Goal: Task Accomplishment & Management: Manage account settings

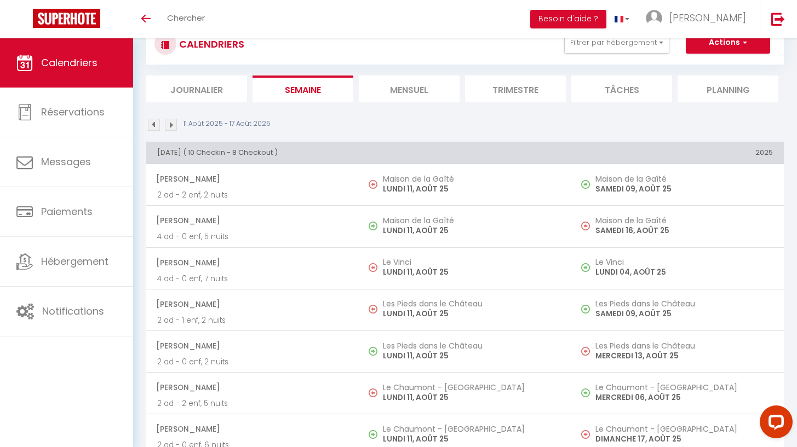
click at [407, 88] on li "Mensuel" at bounding box center [409, 89] width 101 height 27
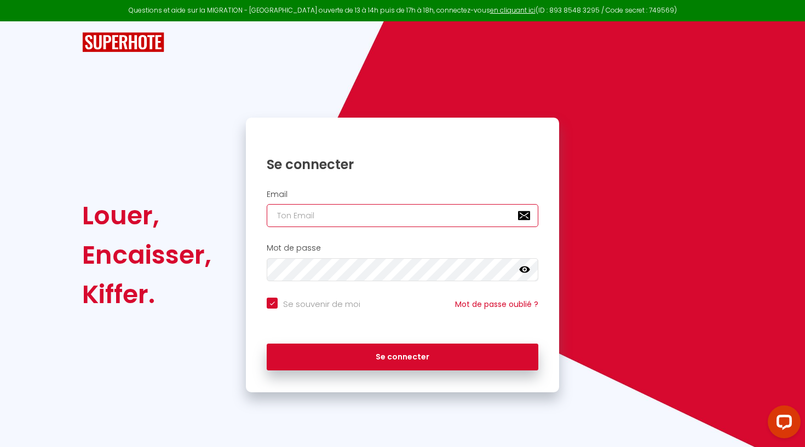
type input "[DOMAIN_NAME][EMAIL_ADDRESS][DOMAIN_NAME]"
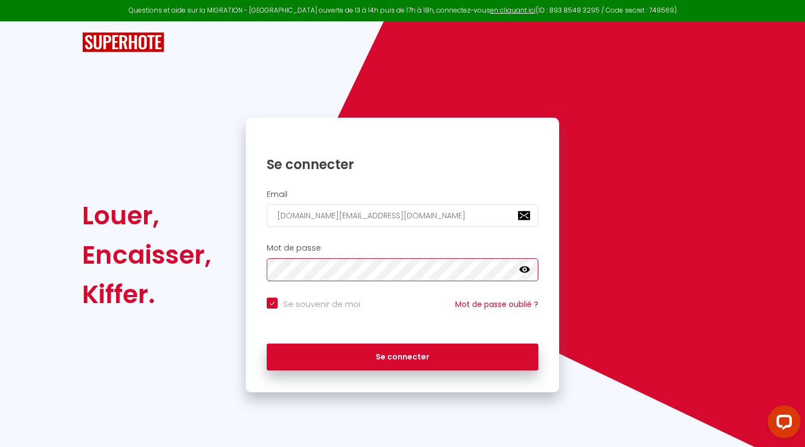
click at [402, 355] on button "Se connecter" at bounding box center [403, 357] width 272 height 27
checkbox input "true"
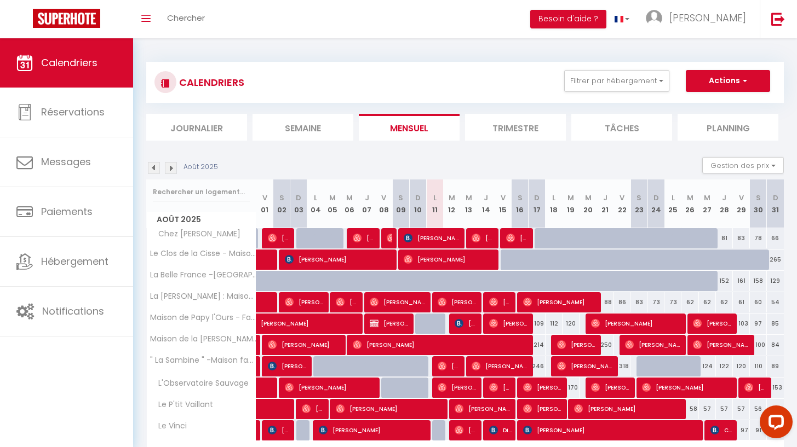
scroll to position [66, 0]
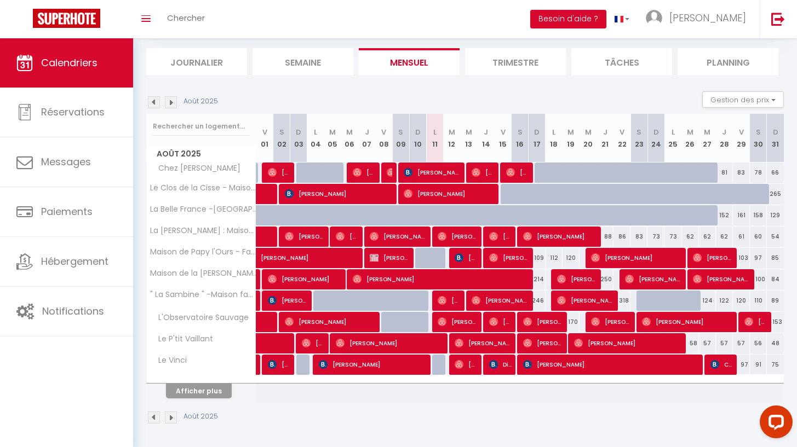
click at [189, 388] on button "Afficher plus" at bounding box center [199, 391] width 66 height 15
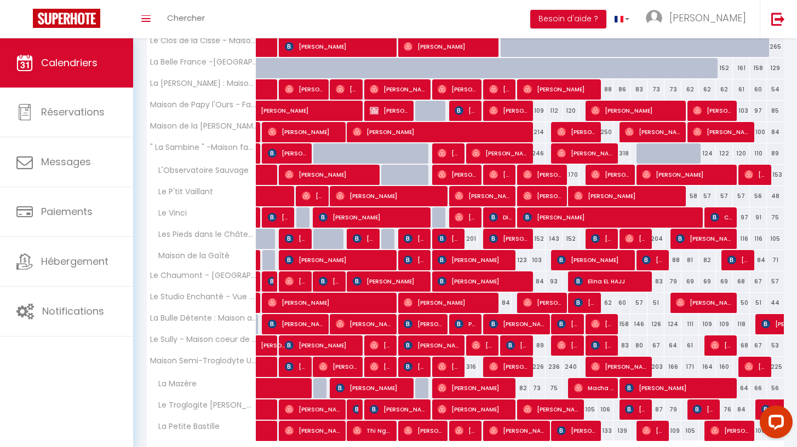
scroll to position [279, 0]
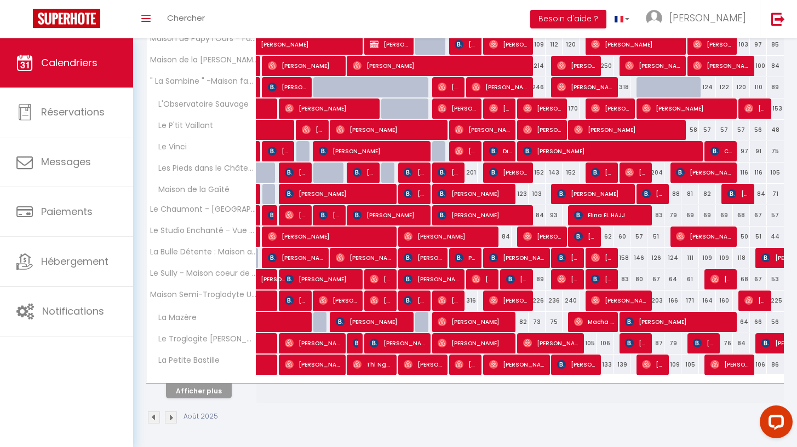
click at [411, 344] on span "[PERSON_NAME]" at bounding box center [398, 343] width 56 height 21
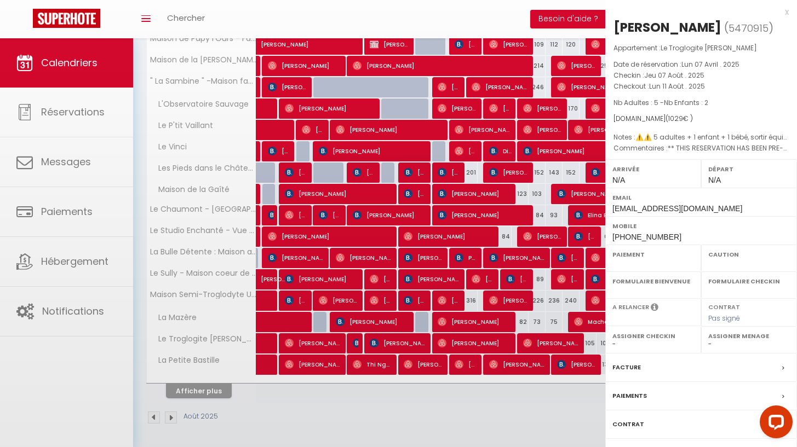
select select "OK"
select select "0"
select select "1"
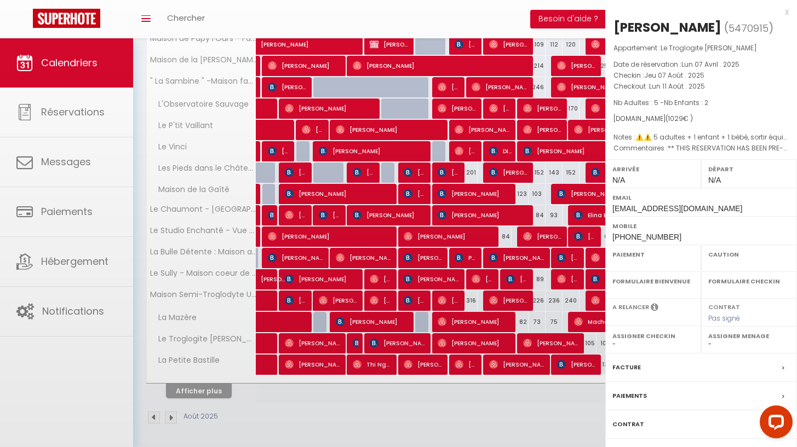
select select
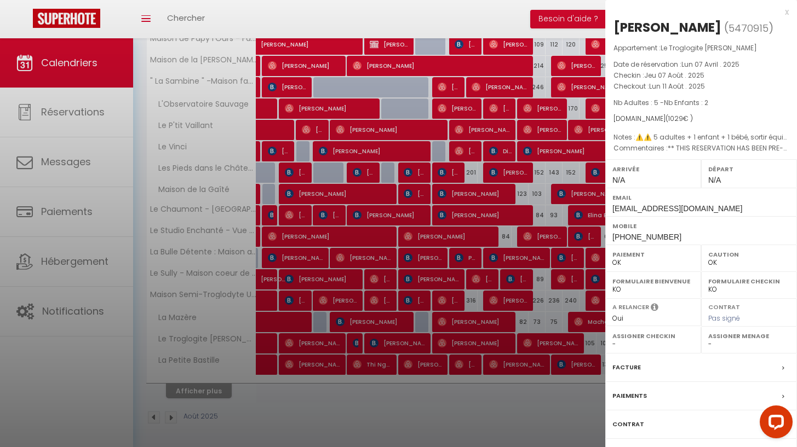
select select "3259"
select select "20249"
click at [677, 446] on div "Messages" at bounding box center [701, 453] width 192 height 28
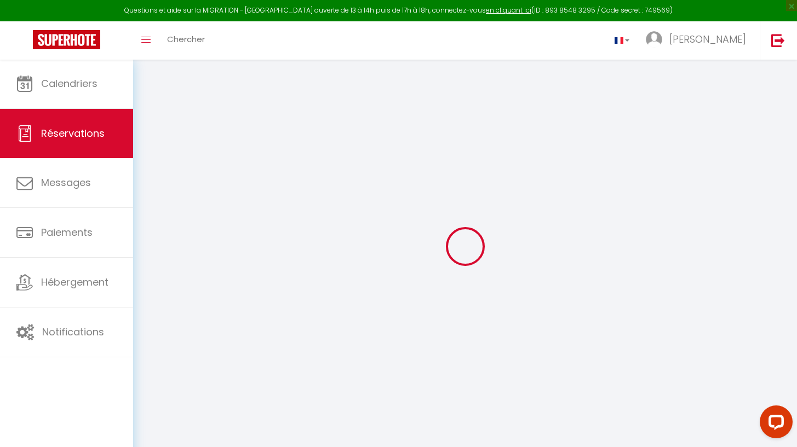
select select
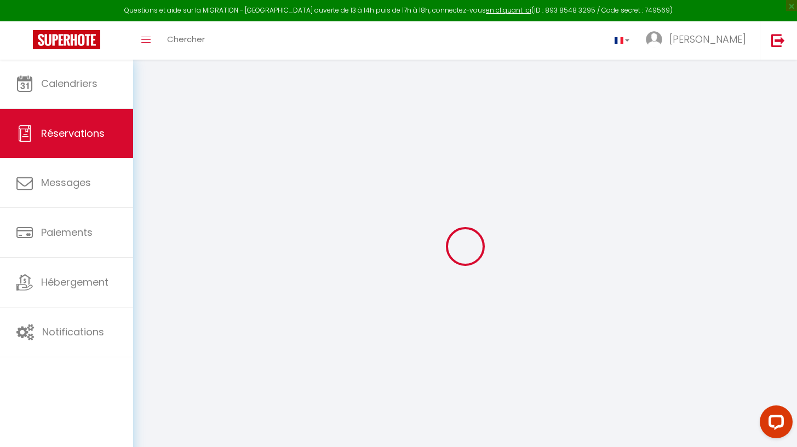
select select
type textarea "** THIS RESERVATION HAS BEEN PRE-PAID ** BOOKING NOTE : Payment charge is EUR 1…"
type textarea "⚠️⚠️ 5 adultes + 1 enfant + 1 bébé, sortir équipement bébé Info : fixation port…"
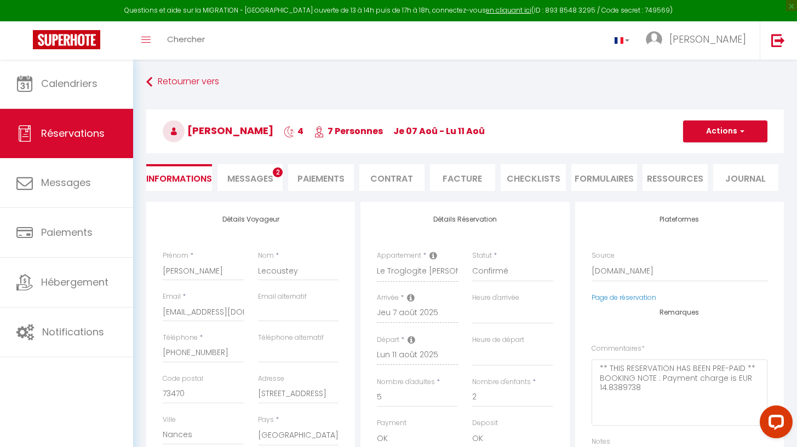
type input "120"
select select
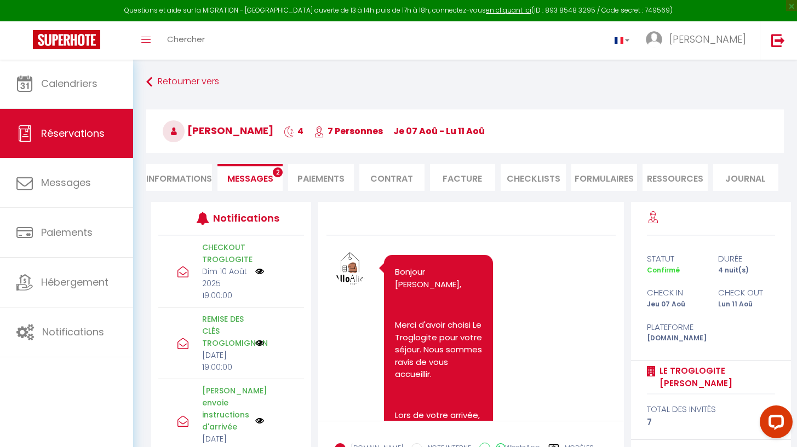
scroll to position [5499, 0]
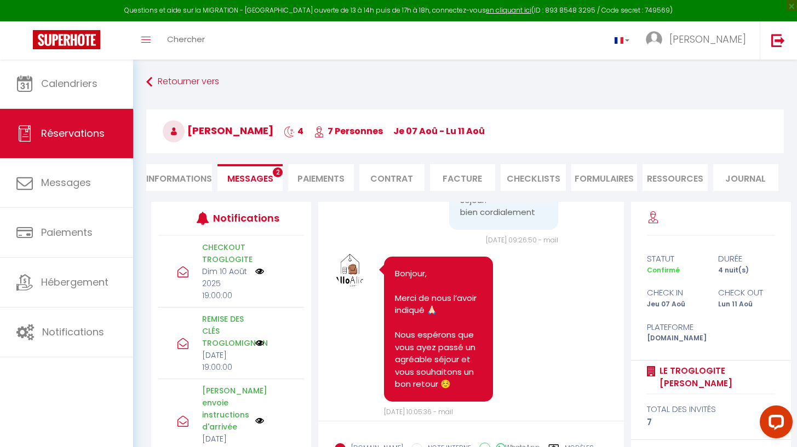
select select
drag, startPoint x: 161, startPoint y: 169, endPoint x: 174, endPoint y: 182, distance: 18.6
click at [161, 169] on li "Informations" at bounding box center [179, 177] width 66 height 27
select select
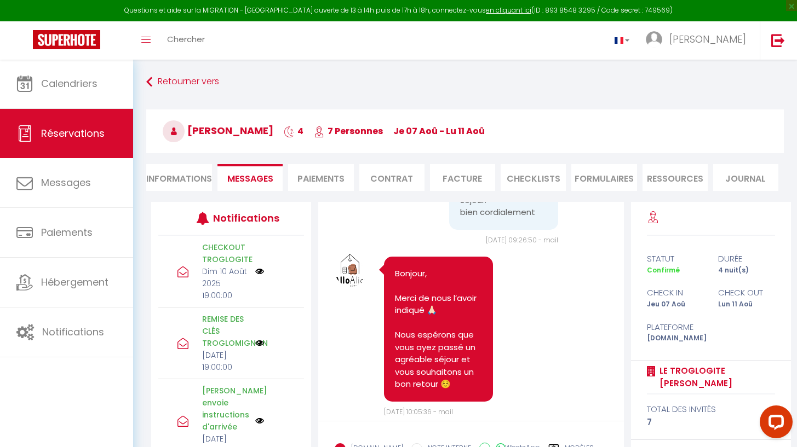
select select
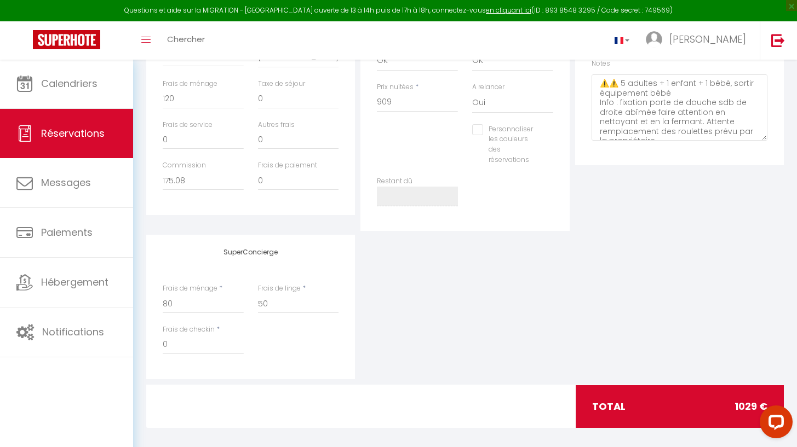
scroll to position [347, 0]
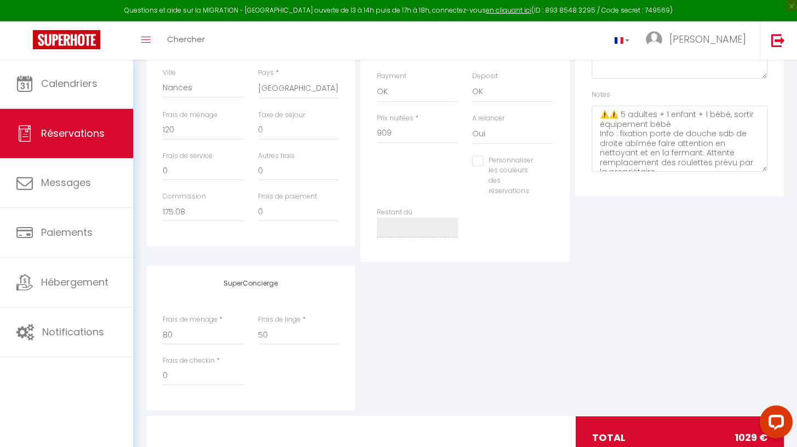
select select
checkbox input "false"
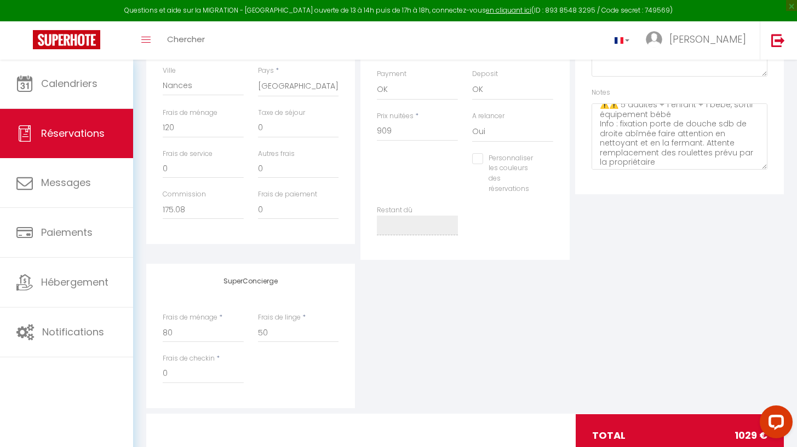
scroll to position [156, 0]
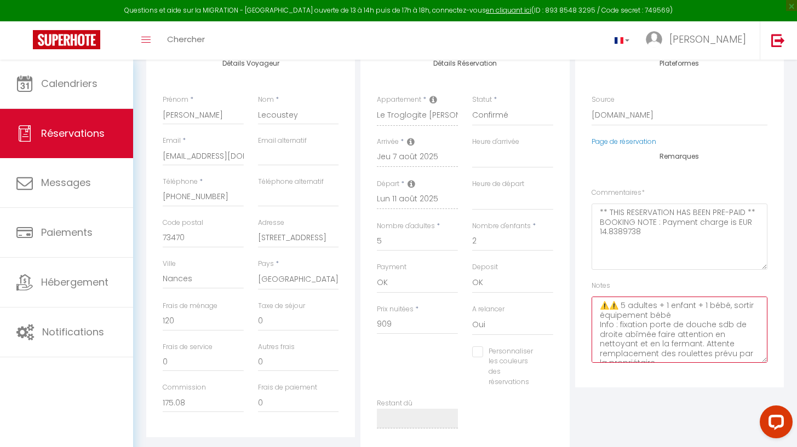
click at [594, 302] on textarea "⚠️⚠️ 5 adultes + 1 enfant + 1 bébé, sortir équipement bébé Info : fixation port…" at bounding box center [679, 330] width 176 height 66
paste textarea "Robinet de cuisine desséré, jeu de flechettes abîmé + pas de fléchettes , 2 ver…"
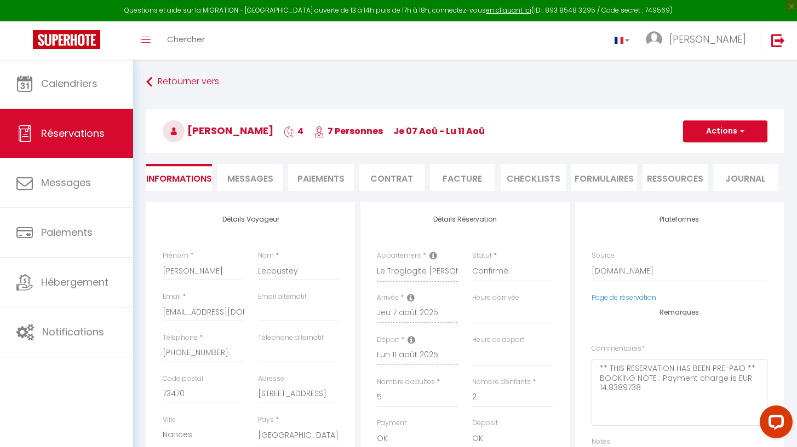
type textarea "⚠️⚠️ A ce départ : Robinet de cuisine desséré, jeu de flechettes abîmé + pas de…"
click at [734, 131] on button "Actions" at bounding box center [725, 131] width 84 height 22
click at [707, 157] on link "Enregistrer" at bounding box center [714, 155] width 86 height 14
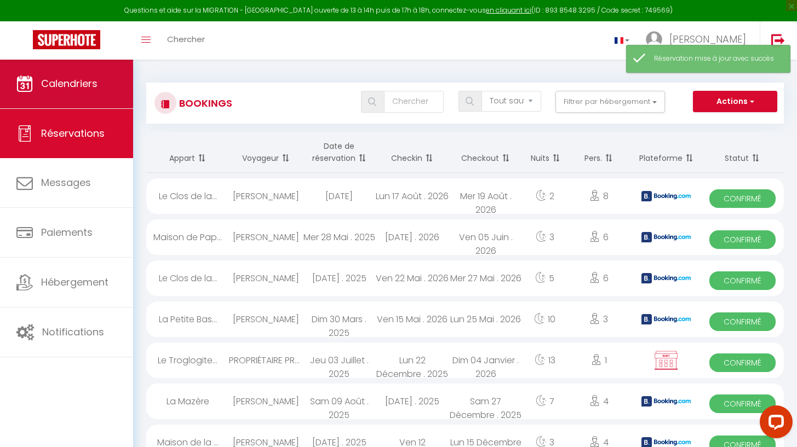
click at [93, 83] on span "Calendriers" at bounding box center [69, 84] width 56 height 14
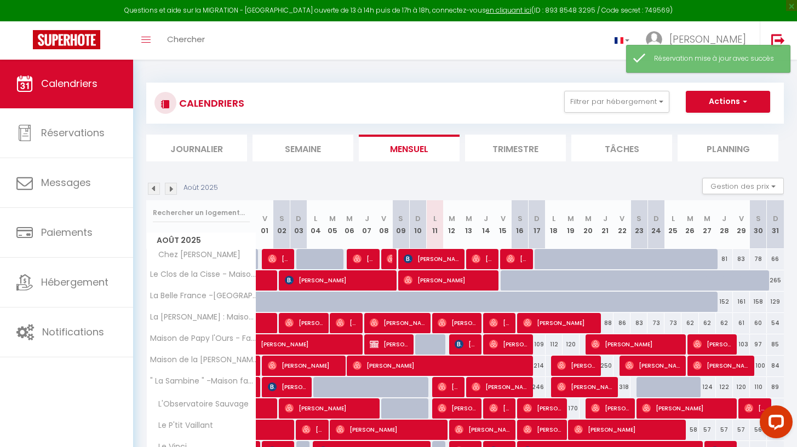
scroll to position [86, 0]
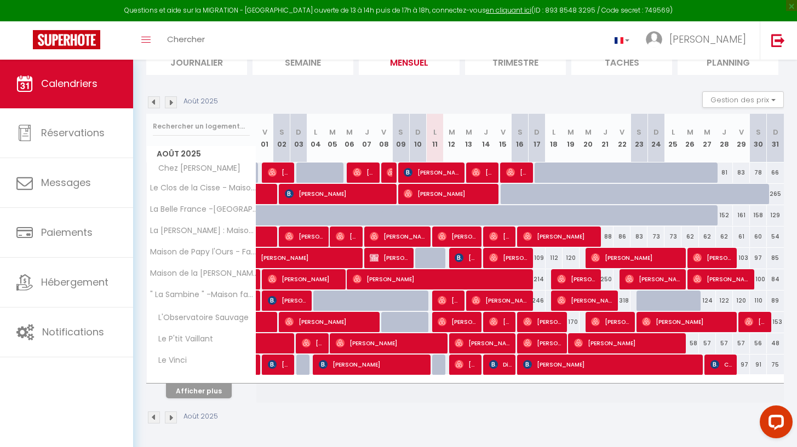
click at [199, 385] on button "Afficher plus" at bounding box center [199, 391] width 66 height 15
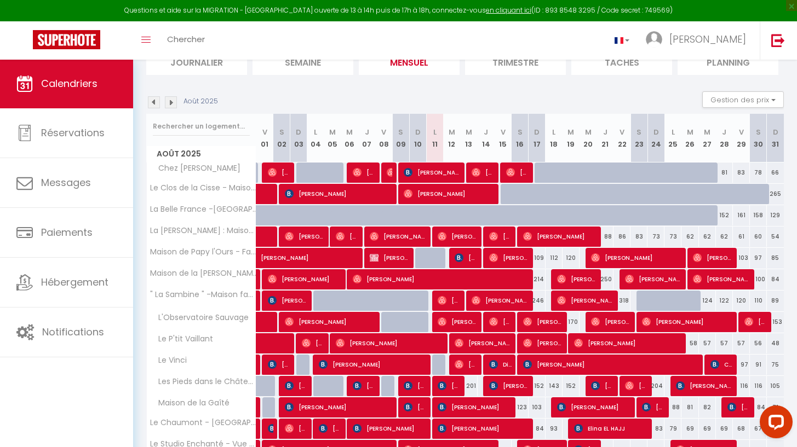
scroll to position [300, 0]
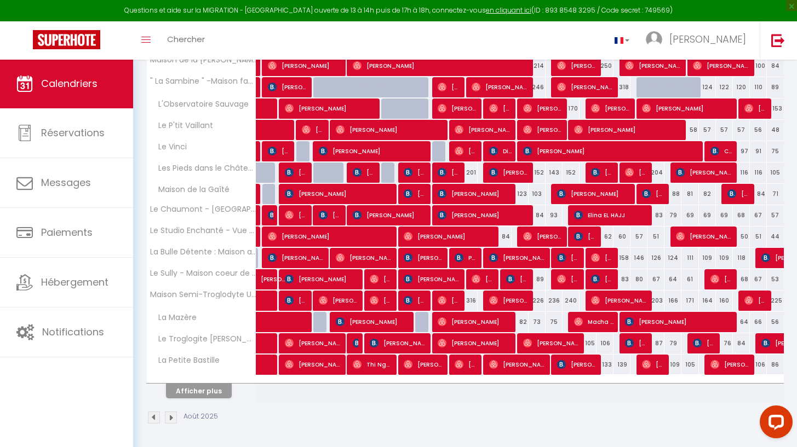
click at [453, 338] on span "[PERSON_NAME]" at bounding box center [473, 343] width 73 height 21
select select "OK"
select select "0"
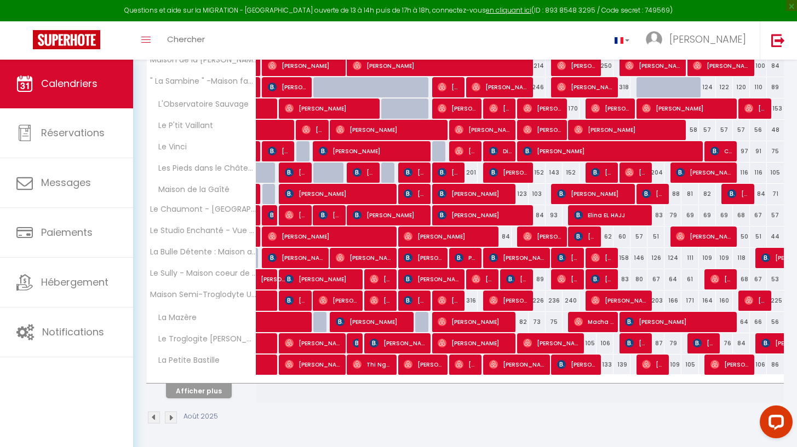
select select "1"
select select
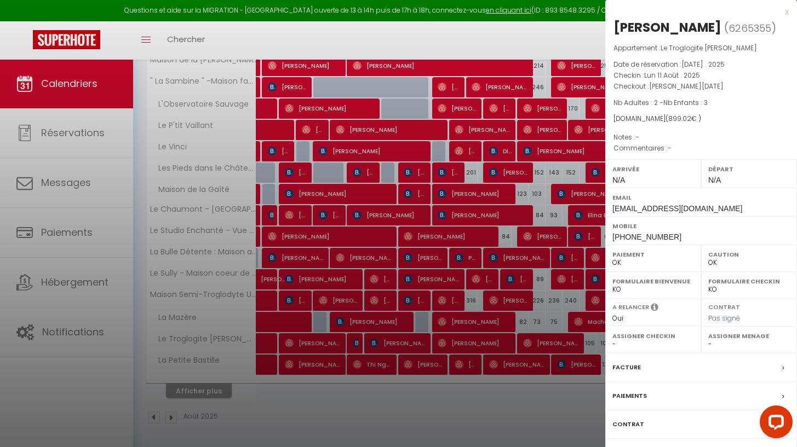
select select "20249"
select select "47086"
click at [660, 445] on div "Messages" at bounding box center [701, 453] width 192 height 28
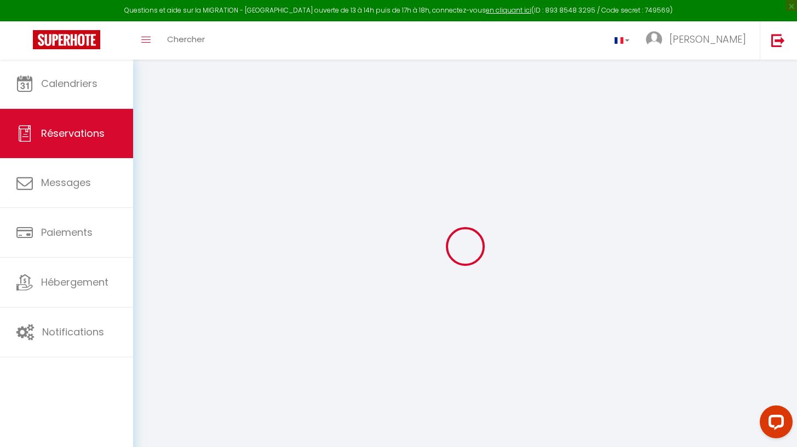
select select
checkbox input "false"
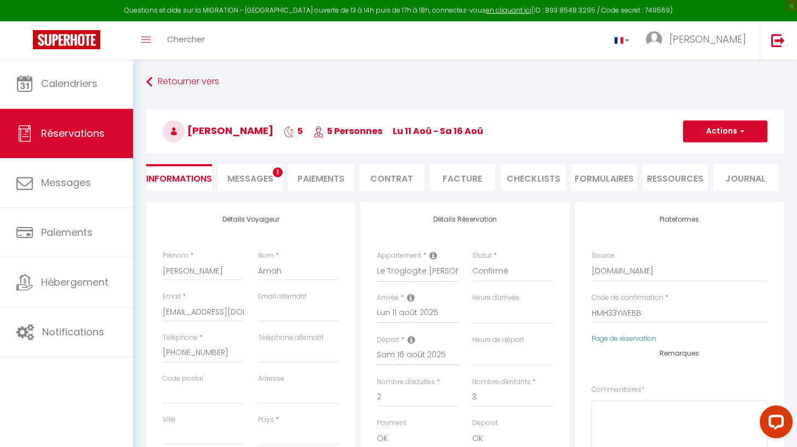
select select
checkbox input "false"
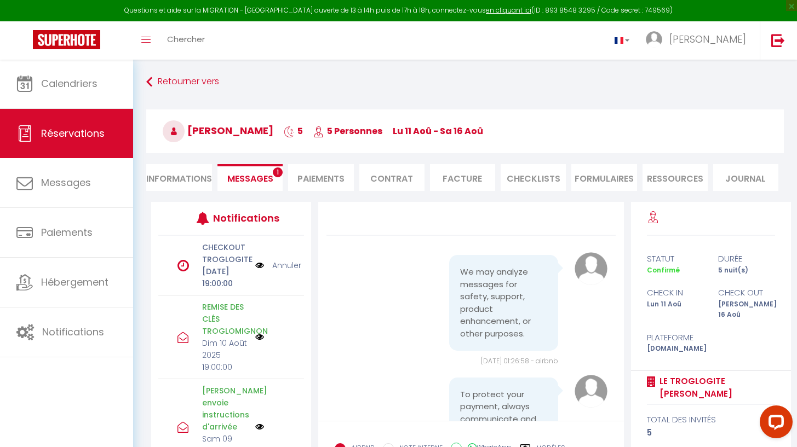
scroll to position [3220, 0]
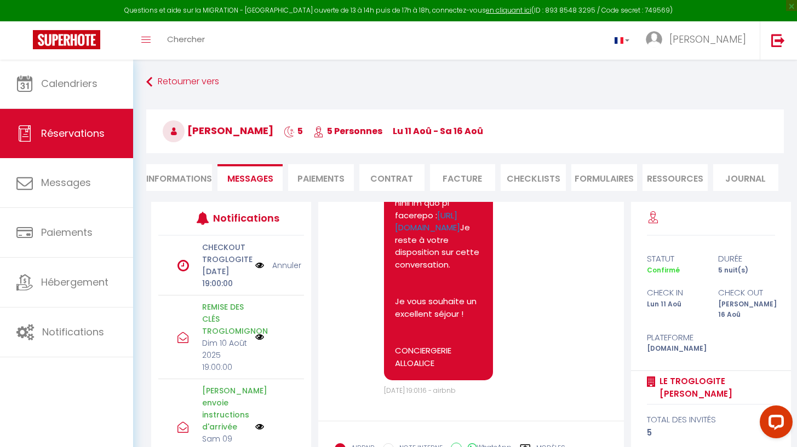
click at [181, 183] on li "Informations" at bounding box center [179, 177] width 66 height 27
select select
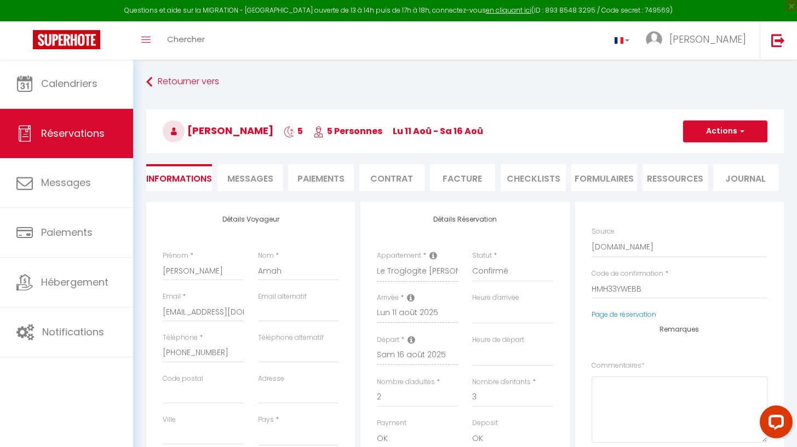
scroll to position [259, 0]
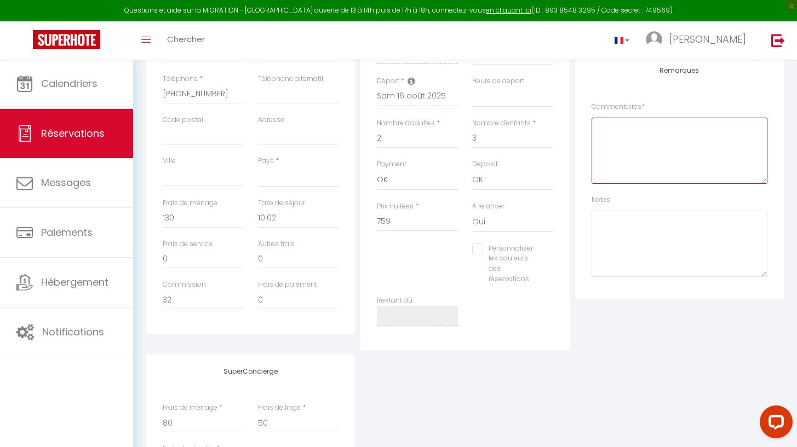
click at [608, 141] on textarea at bounding box center [679, 151] width 176 height 66
paste textarea "Robinet de cuisine desséré, jeu de flechettes abîmé + pas de fléchettes , 2 ver…"
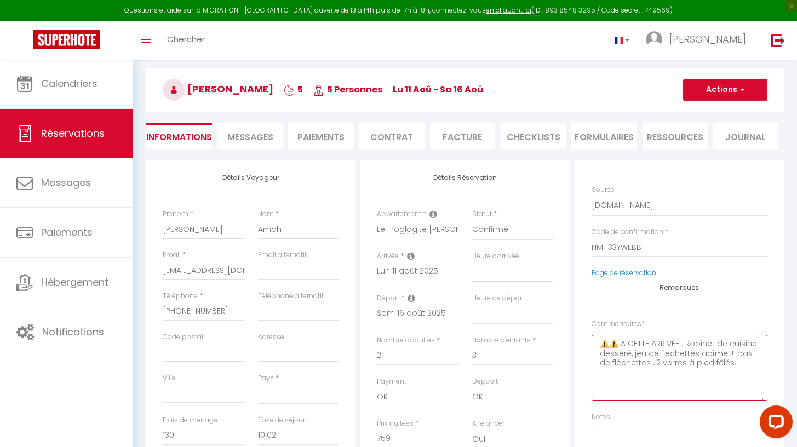
scroll to position [0, 0]
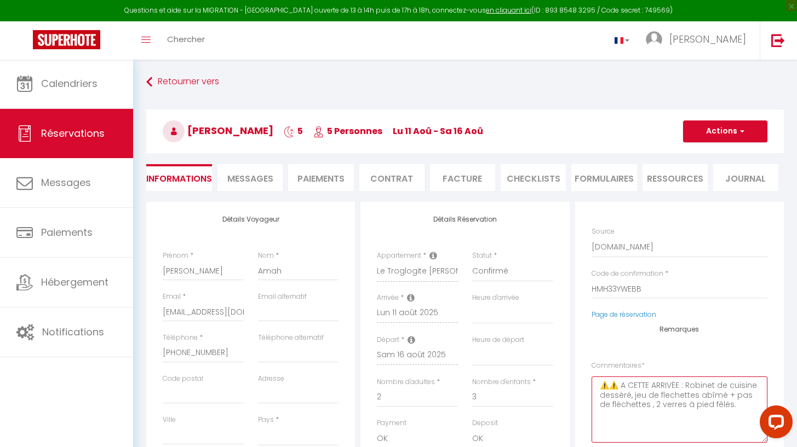
type textarea "⚠️⚠️ A CETTE ARRIVÉE : Robinet de cuisine desséré, jeu de flechettes abîmé + pa…"
click at [717, 123] on button "Actions" at bounding box center [725, 131] width 84 height 22
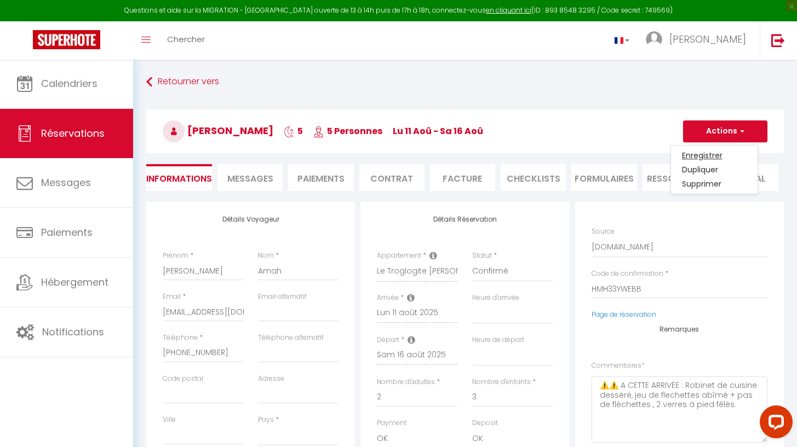
click at [704, 154] on link "Enregistrer" at bounding box center [714, 155] width 86 height 14
